Goal: Information Seeking & Learning: Learn about a topic

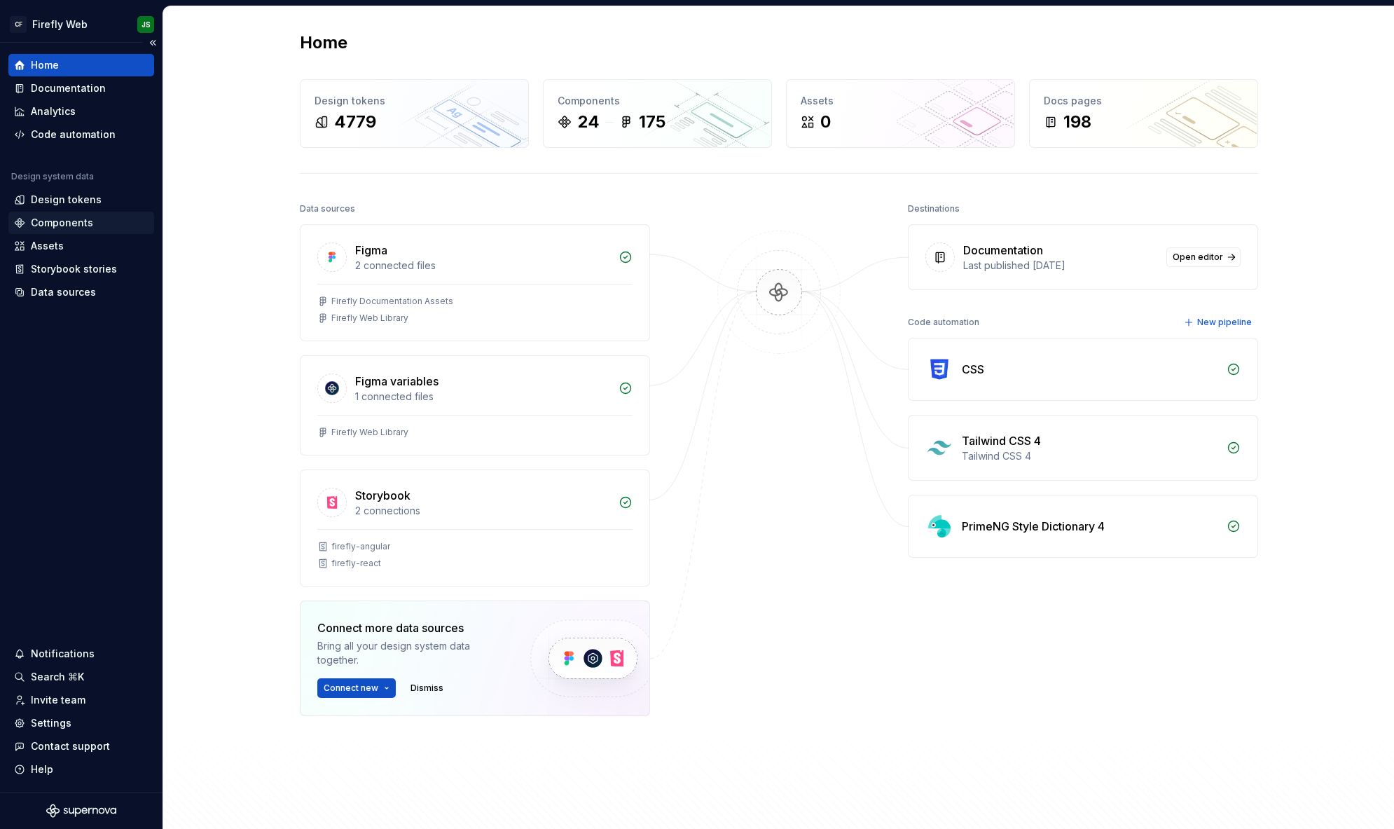
click at [92, 225] on div "Components" at bounding box center [81, 223] width 135 height 14
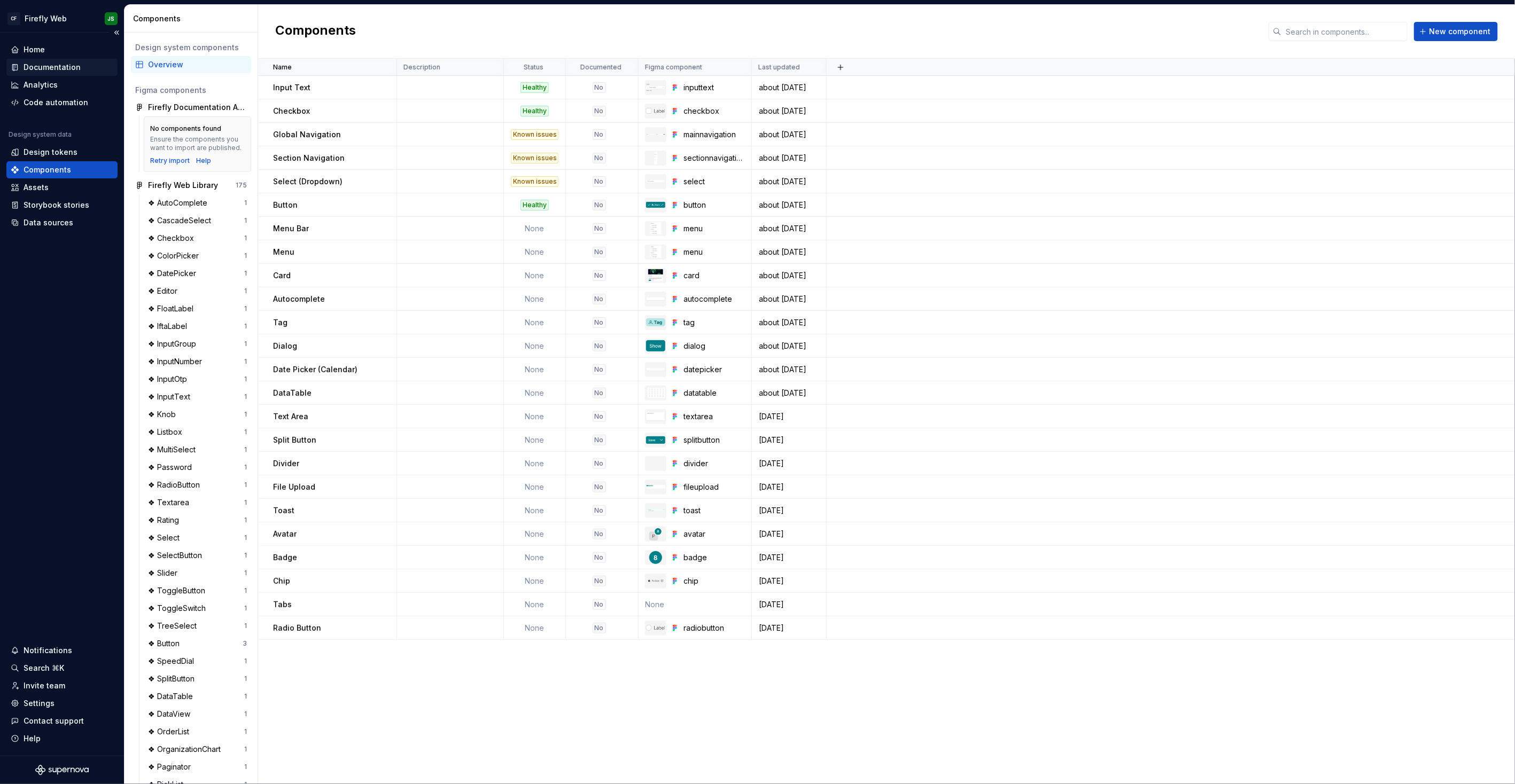
click at [75, 69] on div "Documentation" at bounding box center [52, 67] width 57 height 11
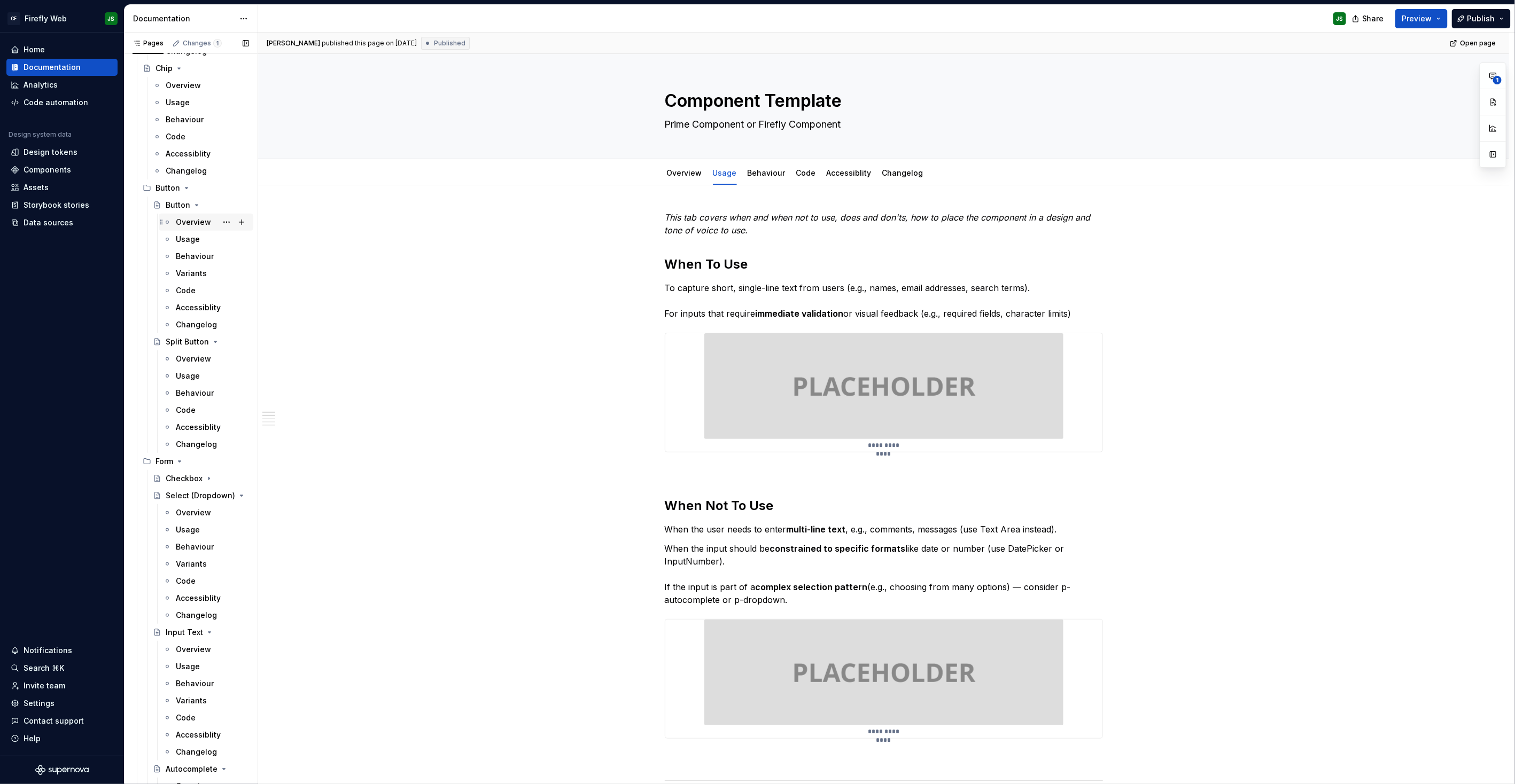
scroll to position [207, 0]
click at [188, 222] on div "Overview" at bounding box center [193, 221] width 35 height 11
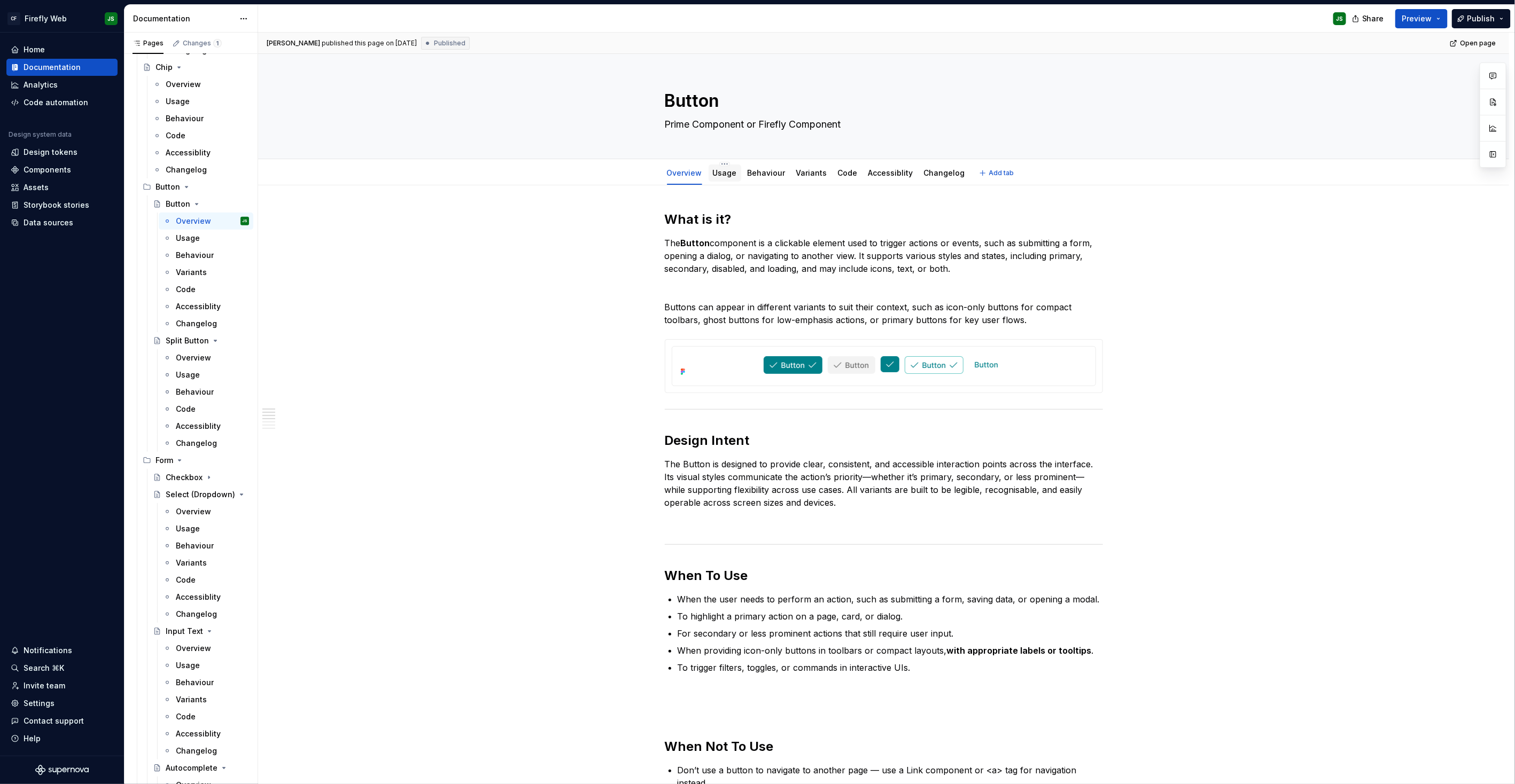
click at [725, 172] on link "Usage" at bounding box center [725, 173] width 24 height 9
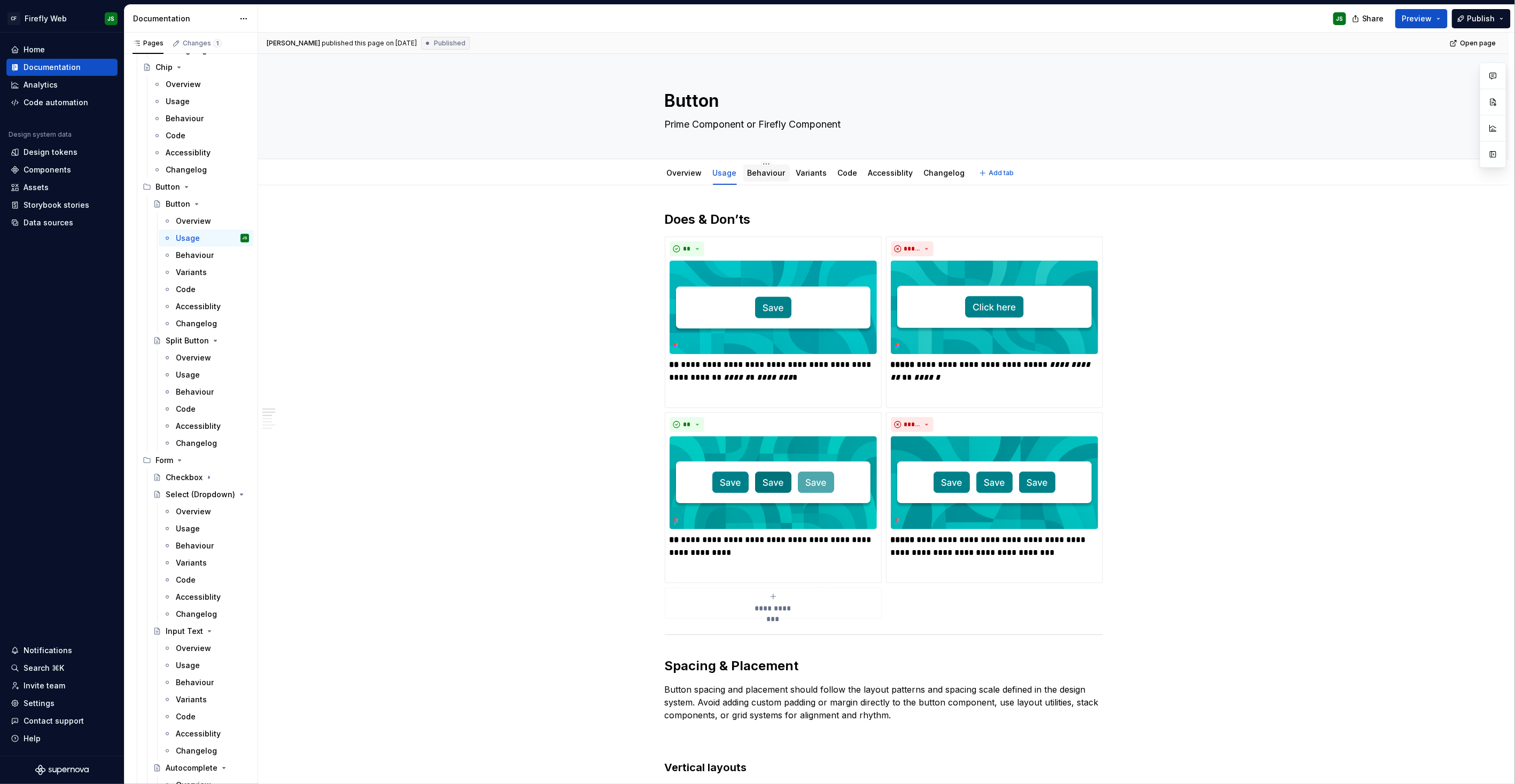
click at [773, 167] on div "Behaviour" at bounding box center [767, 173] width 38 height 13
click at [683, 172] on link "Overview" at bounding box center [684, 173] width 35 height 9
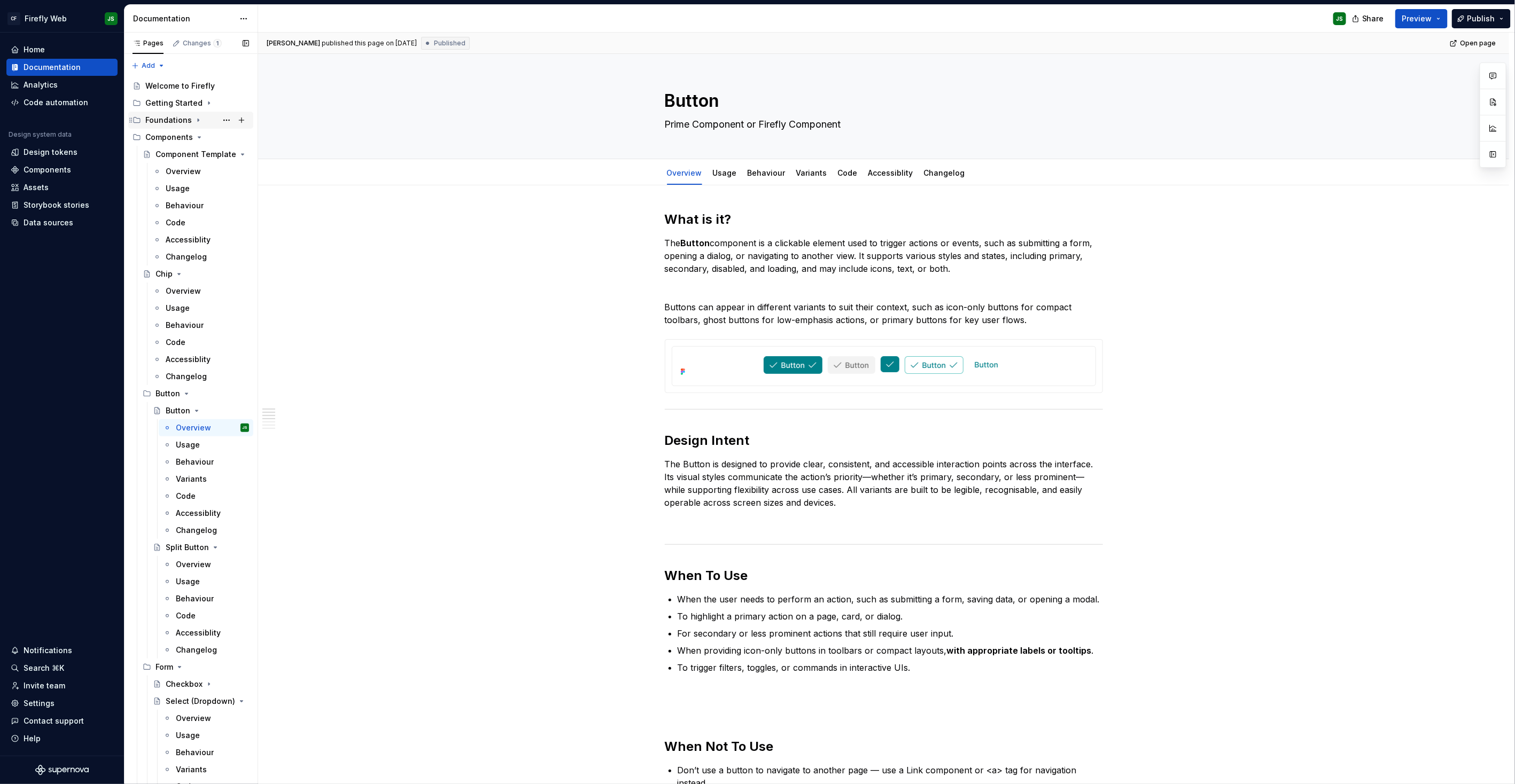
click at [182, 122] on div "Foundations" at bounding box center [169, 120] width 47 height 11
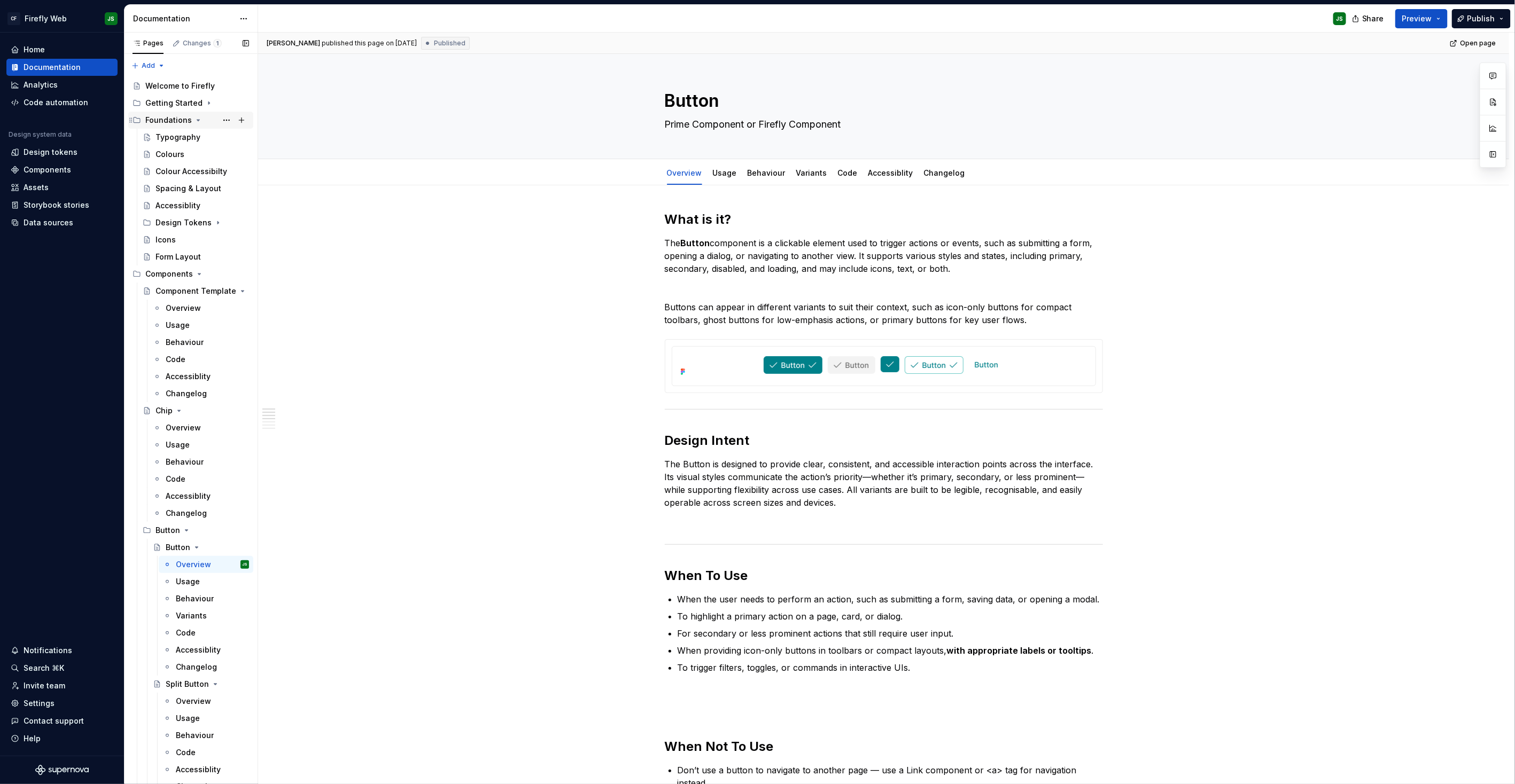
scroll to position [2, 0]
click at [178, 142] on div "Typography" at bounding box center [202, 135] width 94 height 15
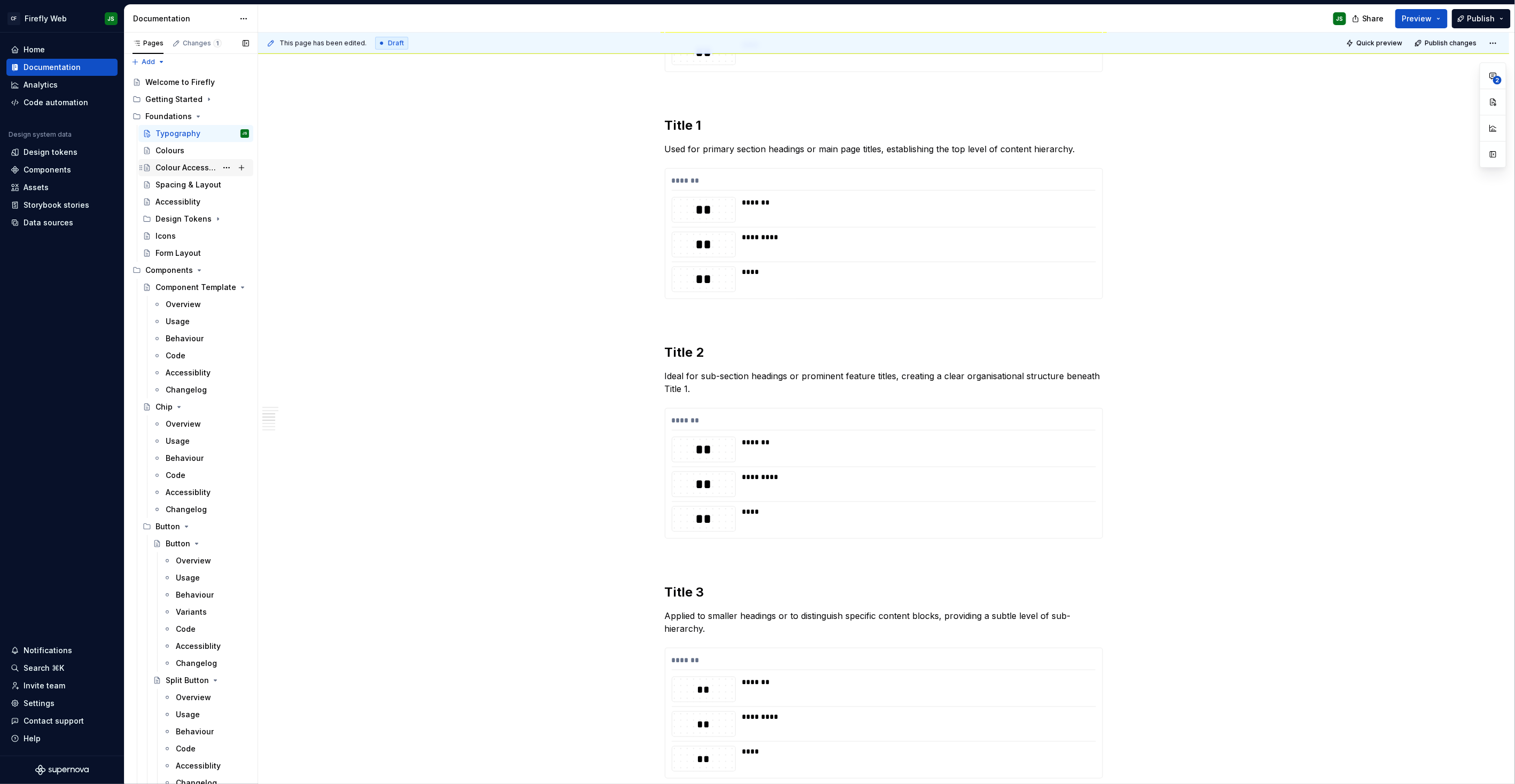
scroll to position [625, 0]
click at [167, 148] on div "Colours" at bounding box center [170, 151] width 29 height 11
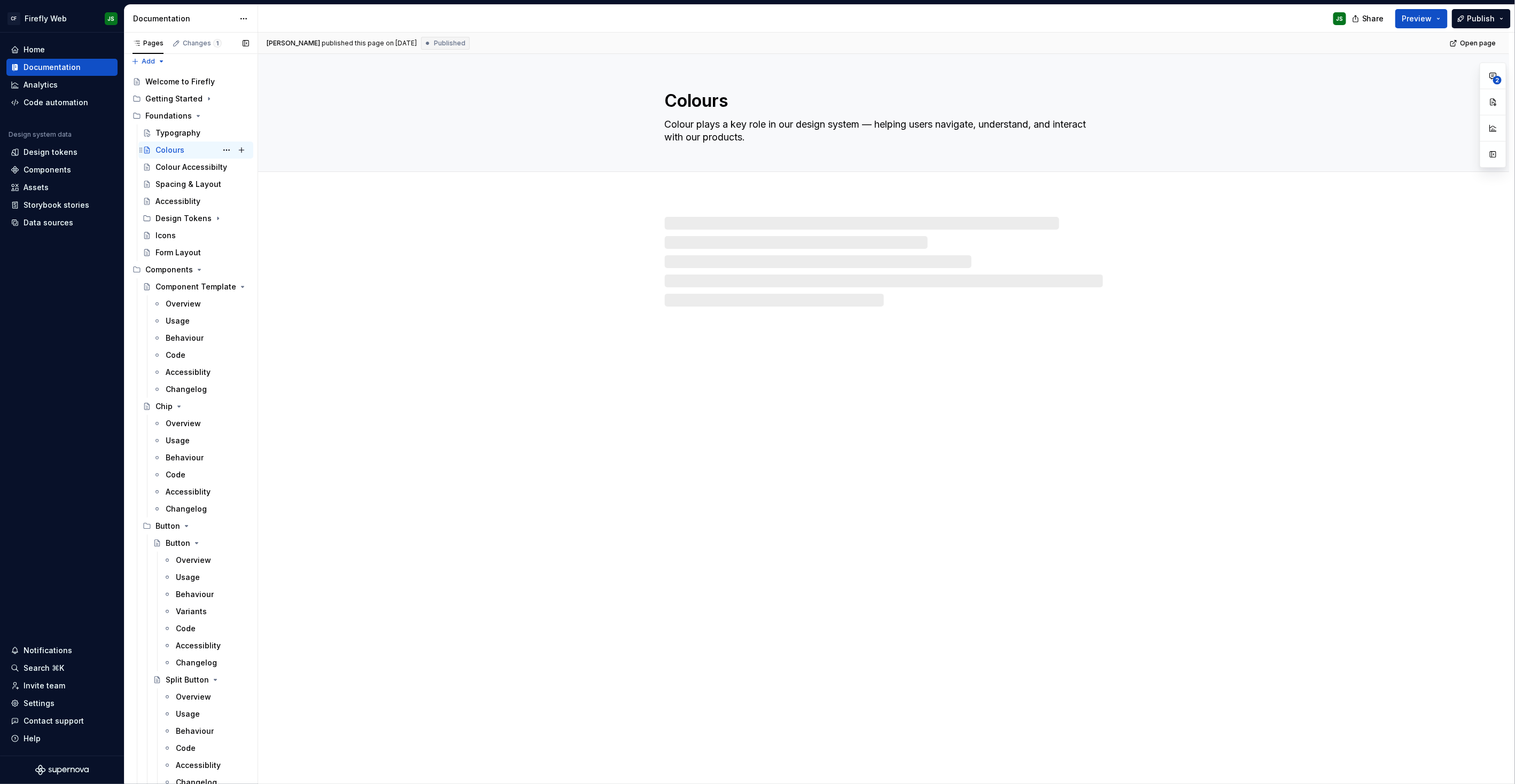
scroll to position [3, 0]
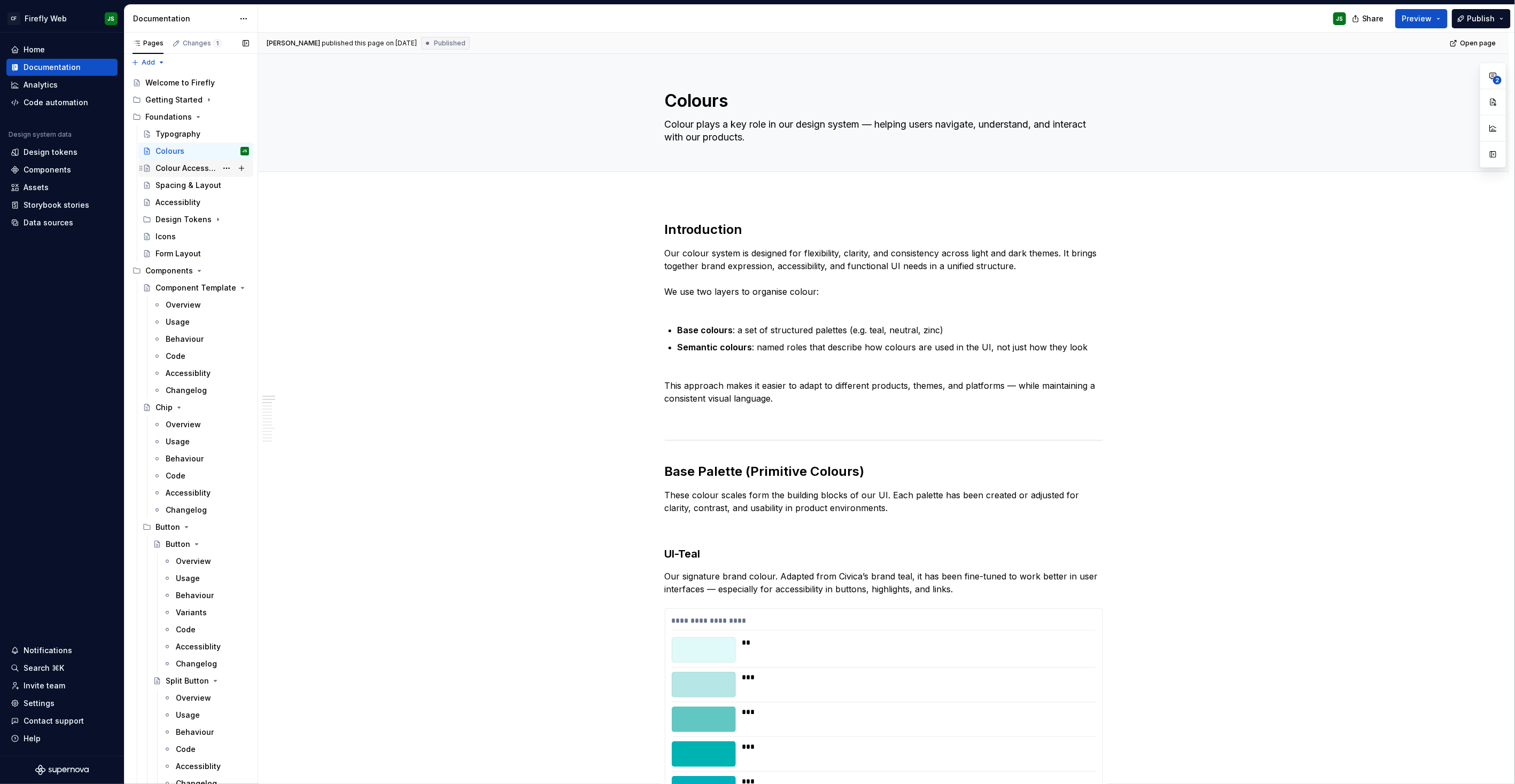
click at [180, 167] on div "Colour Accessibilty" at bounding box center [186, 169] width 62 height 11
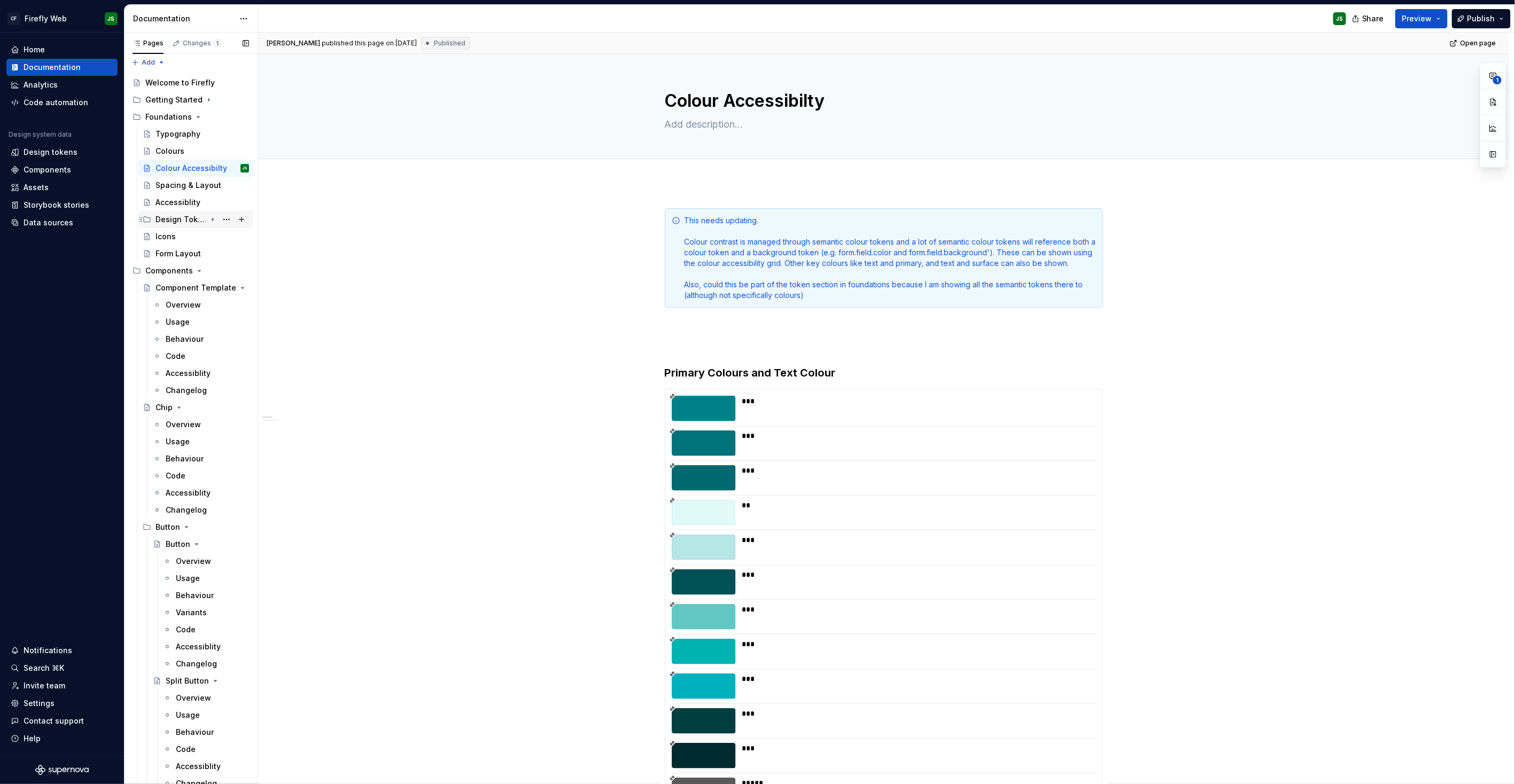
click at [179, 220] on div "Design Tokens" at bounding box center [181, 220] width 51 height 11
click at [188, 265] on div "Colour" at bounding box center [212, 271] width 73 height 15
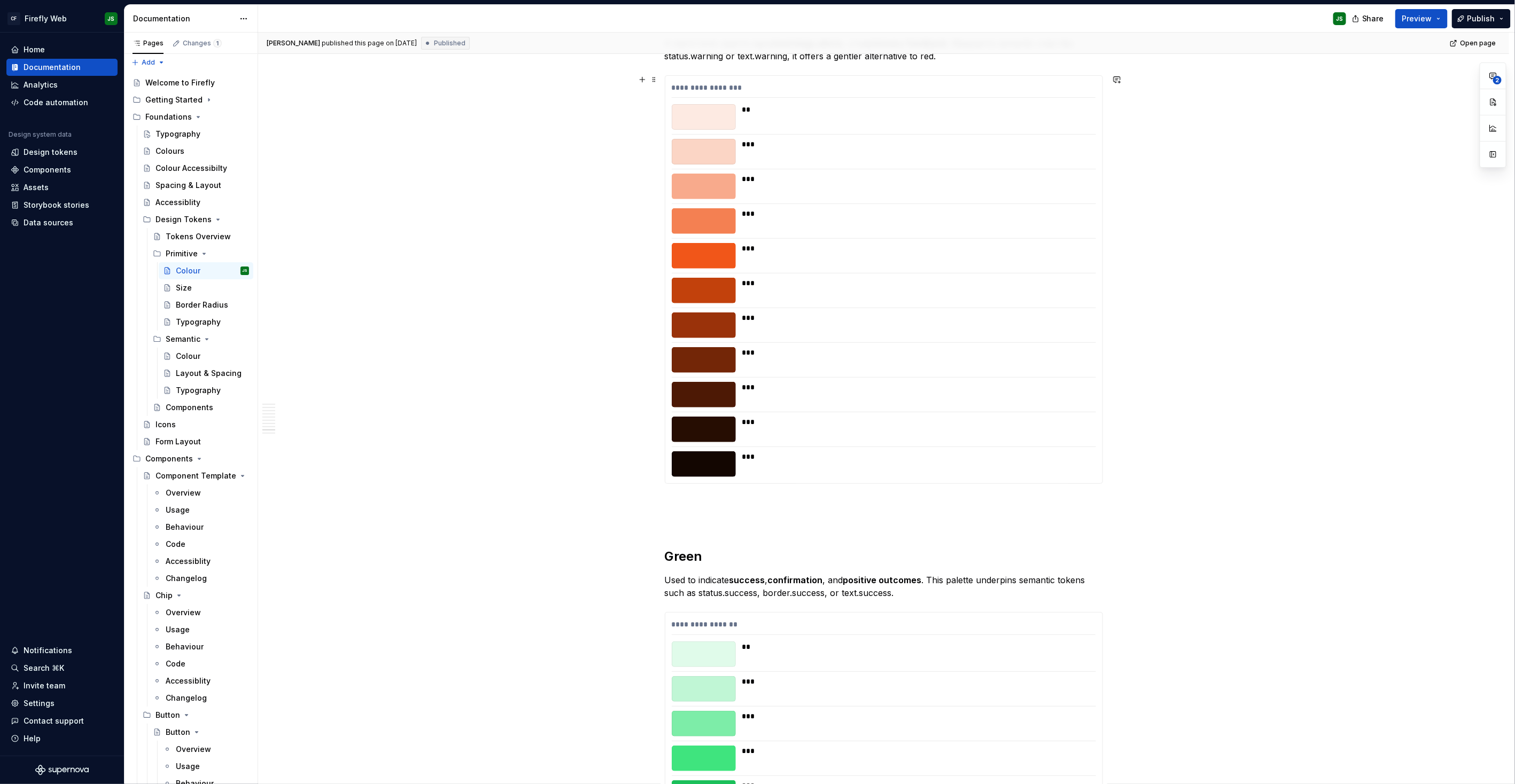
scroll to position [2909, 0]
type textarea "*"
